Goal: Task Accomplishment & Management: Manage account settings

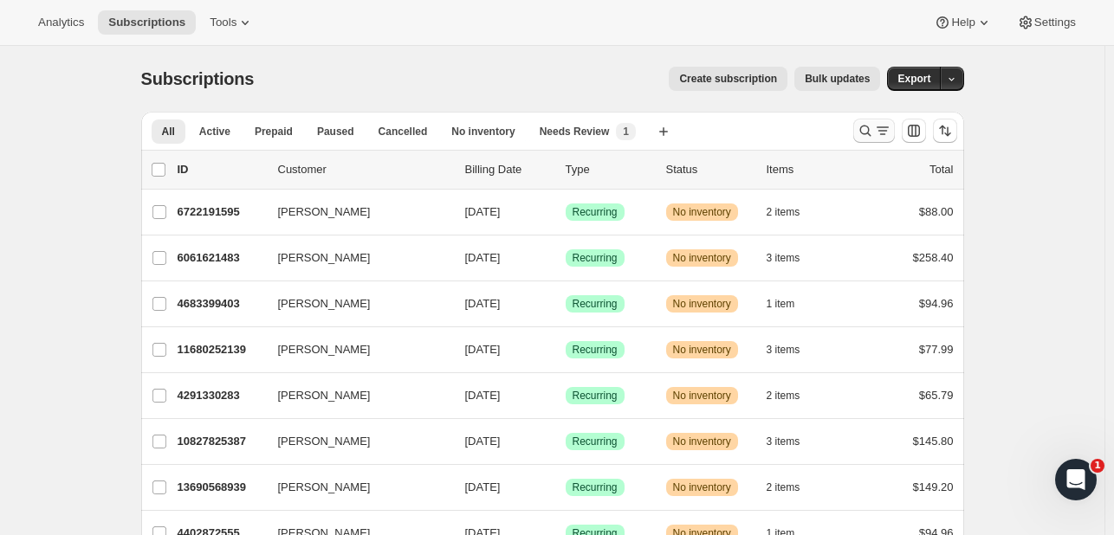
click at [868, 131] on icon "Search and filter results" at bounding box center [864, 130] width 17 height 17
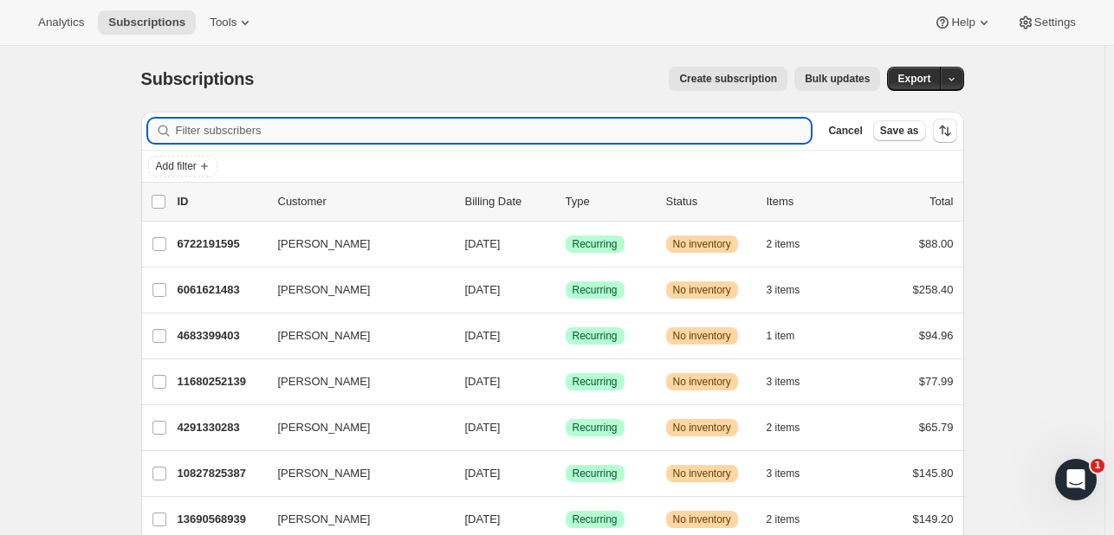
paste input "[EMAIL_ADDRESS][DOMAIN_NAME]"
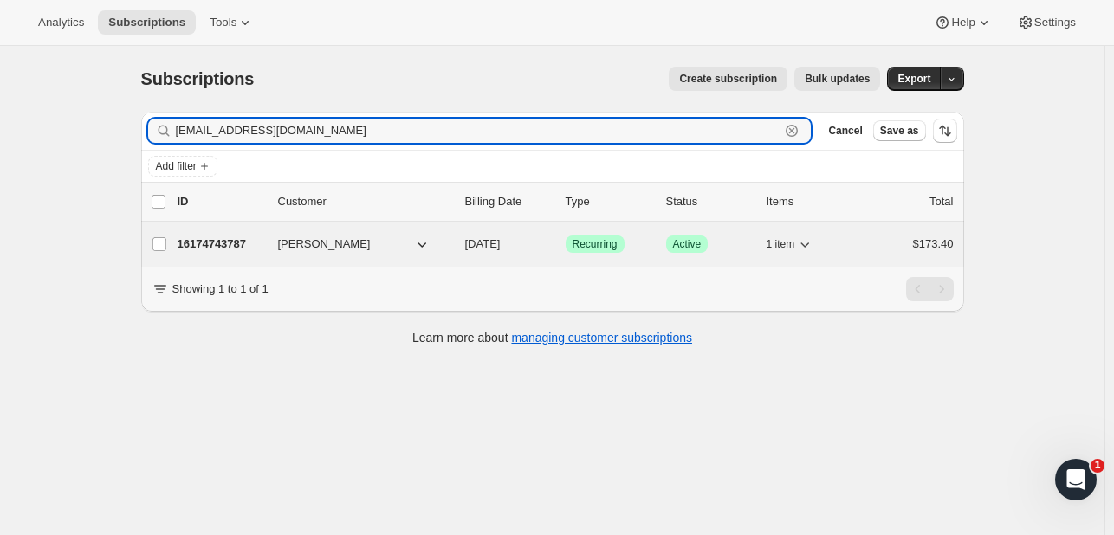
type input "[EMAIL_ADDRESS][DOMAIN_NAME]"
click at [216, 242] on p "16174743787" at bounding box center [221, 244] width 87 height 17
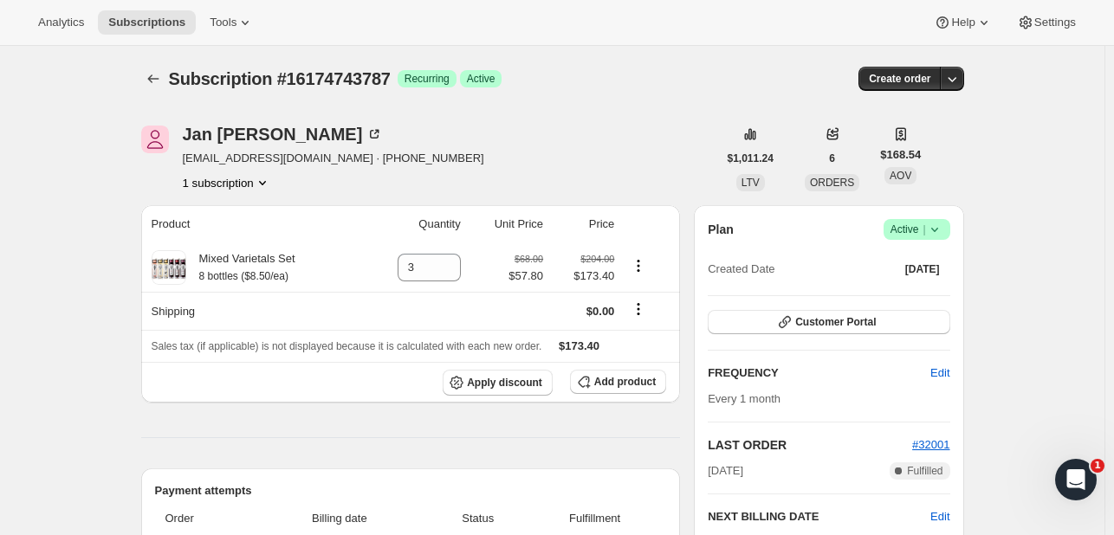
click at [947, 233] on span "Success Active |" at bounding box center [916, 229] width 67 height 21
click at [899, 290] on span "Cancel subscription" at bounding box center [914, 292] width 98 height 13
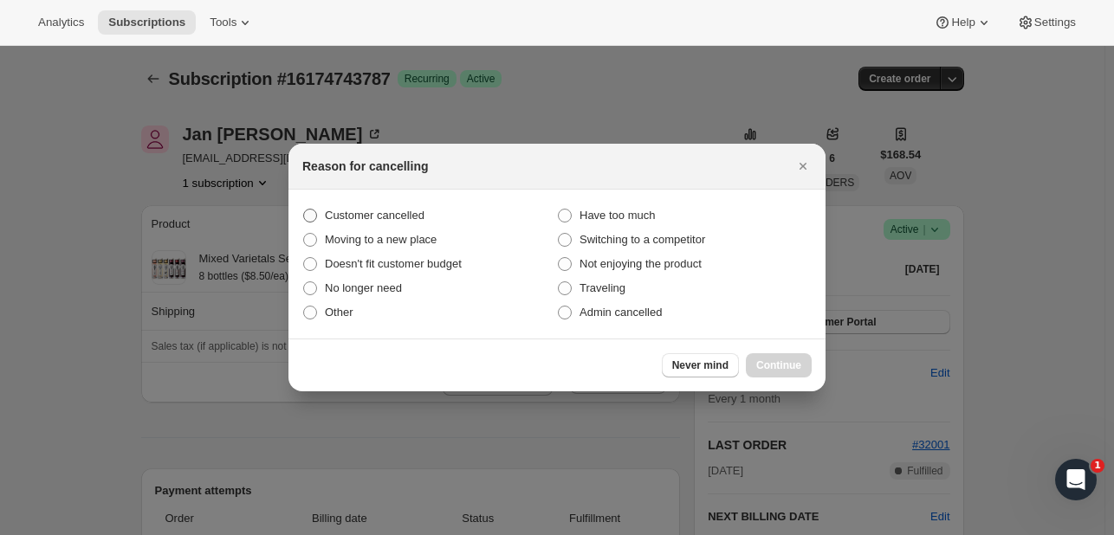
click at [328, 207] on span "Customer cancelled" at bounding box center [375, 215] width 100 height 17
click at [304, 209] on input "Customer cancelled" at bounding box center [303, 209] width 1 height 1
radio input "true"
click at [766, 354] on button "Continue" at bounding box center [779, 365] width 66 height 24
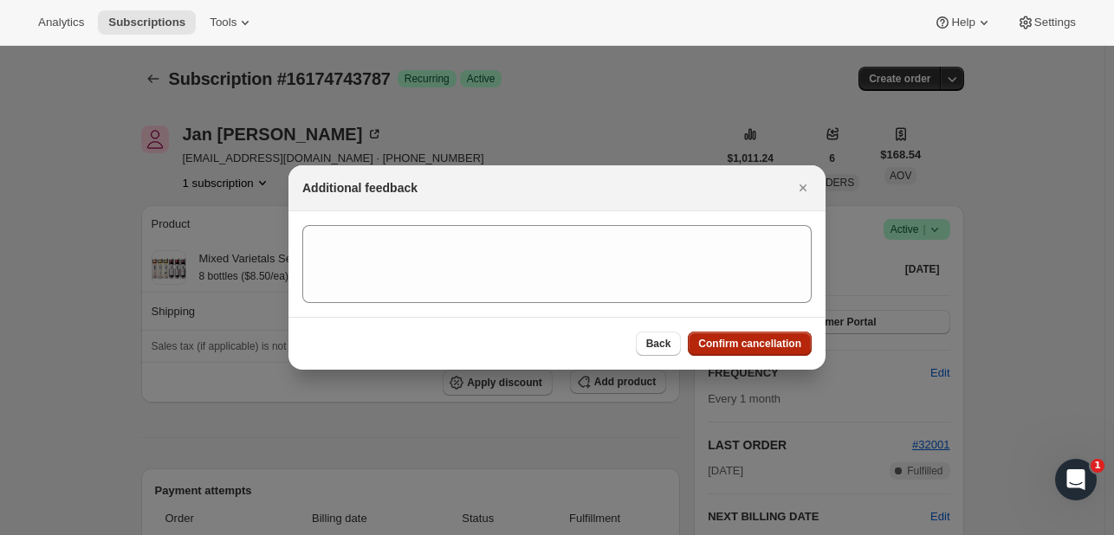
click at [729, 337] on span "Confirm cancellation" at bounding box center [749, 344] width 103 height 14
